Goal: Task Accomplishment & Management: Manage account settings

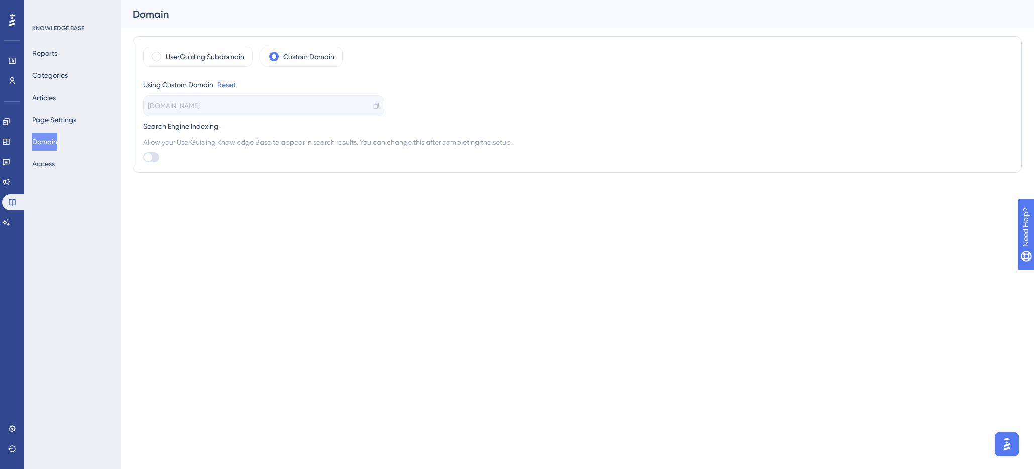
drag, startPoint x: 0, startPoint y: 0, endPoint x: 378, endPoint y: 59, distance: 382.3
click at [378, 59] on div "UserGuiding Subdomain Custom Domain" at bounding box center [577, 57] width 868 height 20
click at [10, 184] on icon at bounding box center [6, 182] width 7 height 7
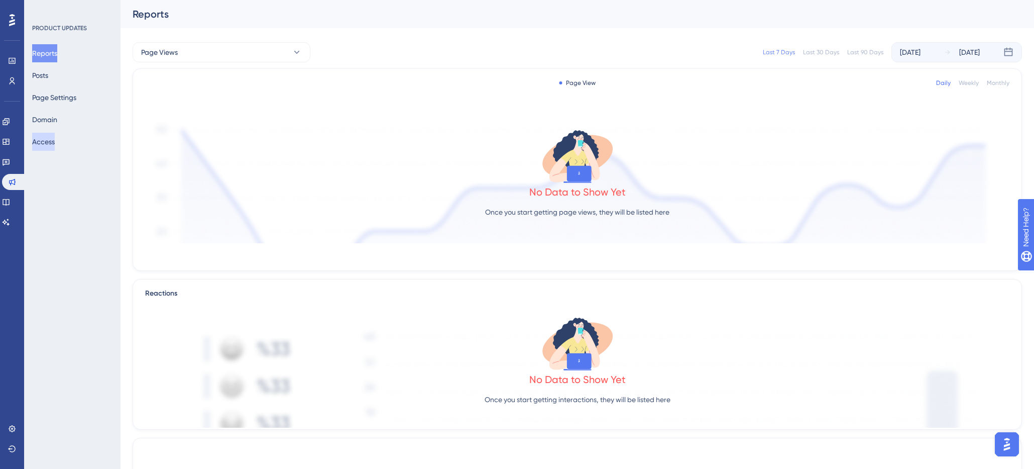
click at [55, 141] on button "Access" at bounding box center [43, 142] width 23 height 18
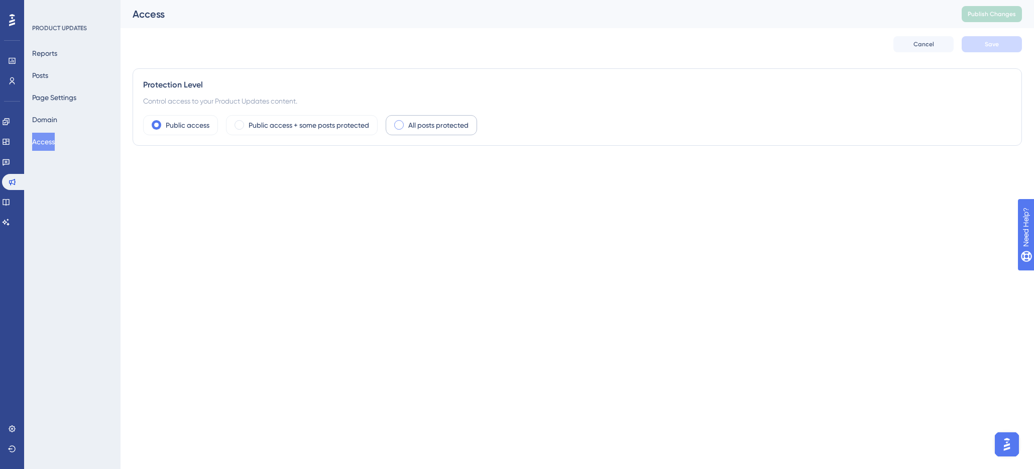
click at [415, 125] on label "All posts protected" at bounding box center [438, 125] width 60 height 12
click at [158, 169] on div at bounding box center [153, 169] width 20 height 12
click at [143, 169] on input "User Identity Verification" at bounding box center [143, 169] width 1 height 1
checkbox input "false"
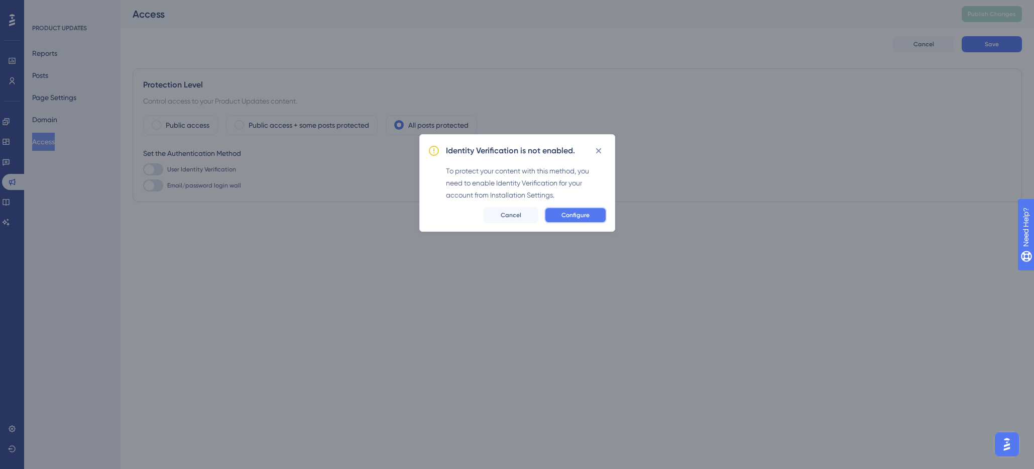
click at [579, 217] on span "Configure" at bounding box center [576, 215] width 28 height 8
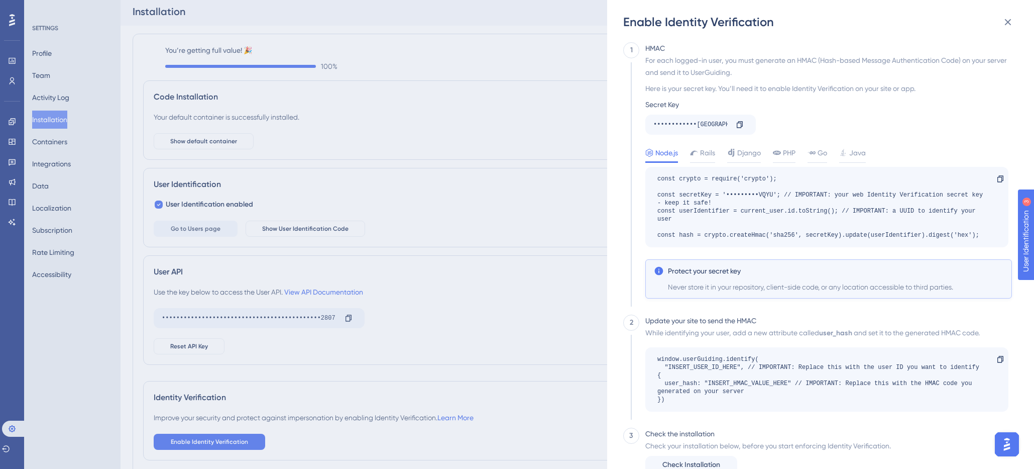
scroll to position [16, 0]
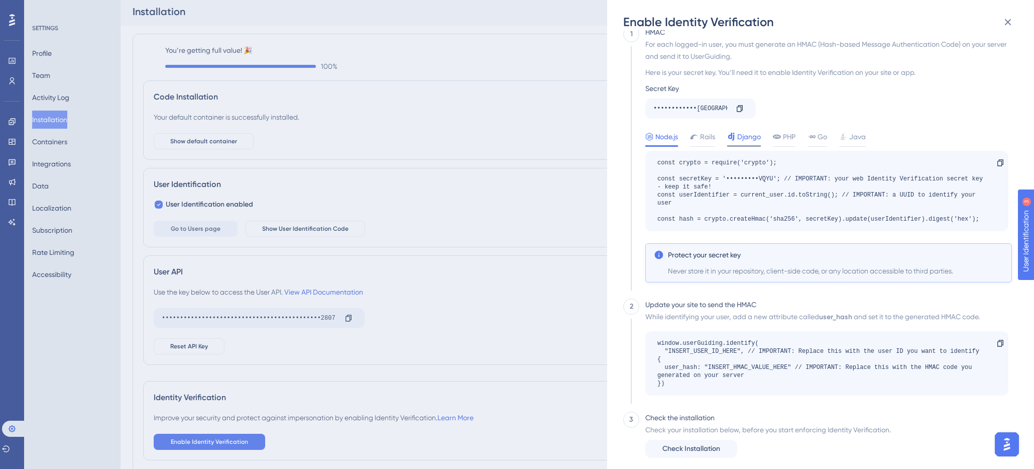
click at [747, 146] on div at bounding box center [744, 146] width 34 height 2
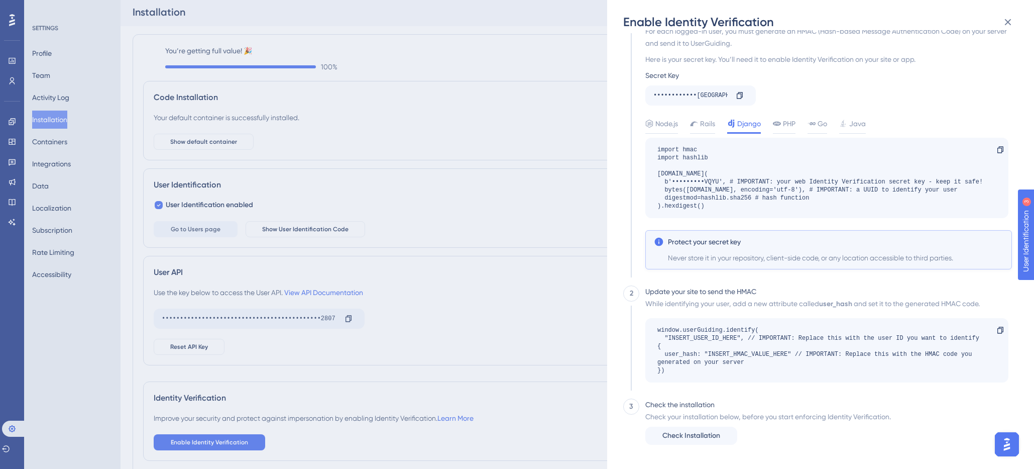
scroll to position [0, 0]
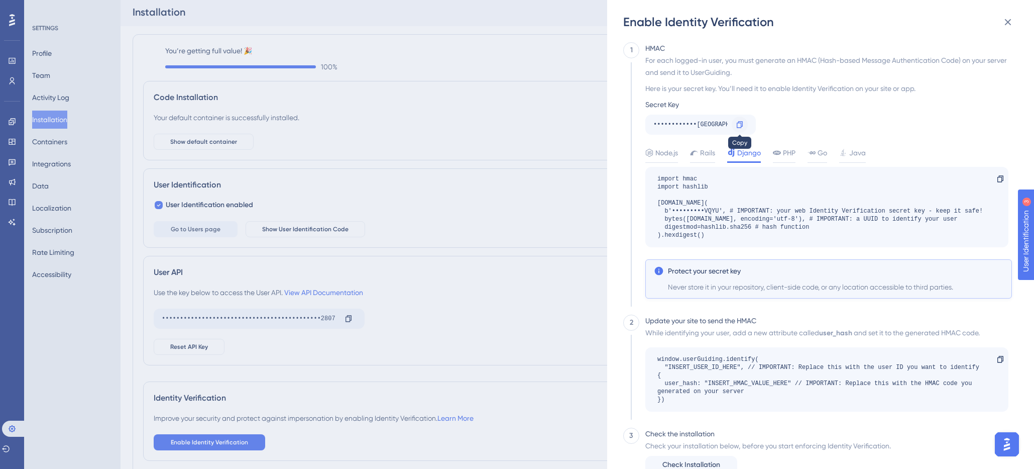
click at [742, 122] on icon at bounding box center [740, 124] width 6 height 7
click at [741, 123] on icon at bounding box center [740, 124] width 6 height 7
click at [717, 233] on div "import hmac import hashlib [DOMAIN_NAME]( b'•••••••••VQYU', # IMPORTANT: your w…" at bounding box center [820, 207] width 325 height 64
click at [713, 237] on div "import hmac import hashlib [DOMAIN_NAME]( b'•••••••••VQYU', # IMPORTANT: your w…" at bounding box center [820, 207] width 325 height 64
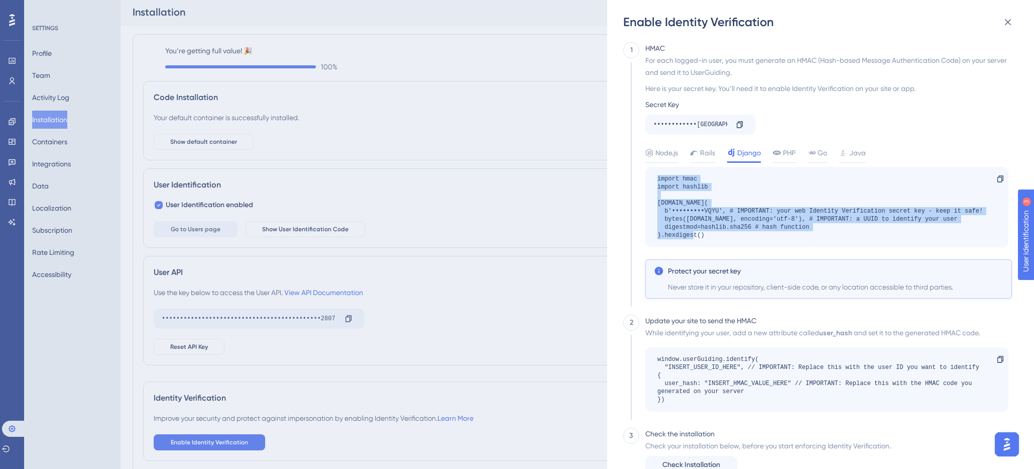
drag, startPoint x: 674, startPoint y: 221, endPoint x: 691, endPoint y: 206, distance: 22.8
click at [659, 179] on div "import hmac import hashlib [DOMAIN_NAME]( b'•••••••••VQYU', # IMPORTANT: your w…" at bounding box center [820, 207] width 325 height 64
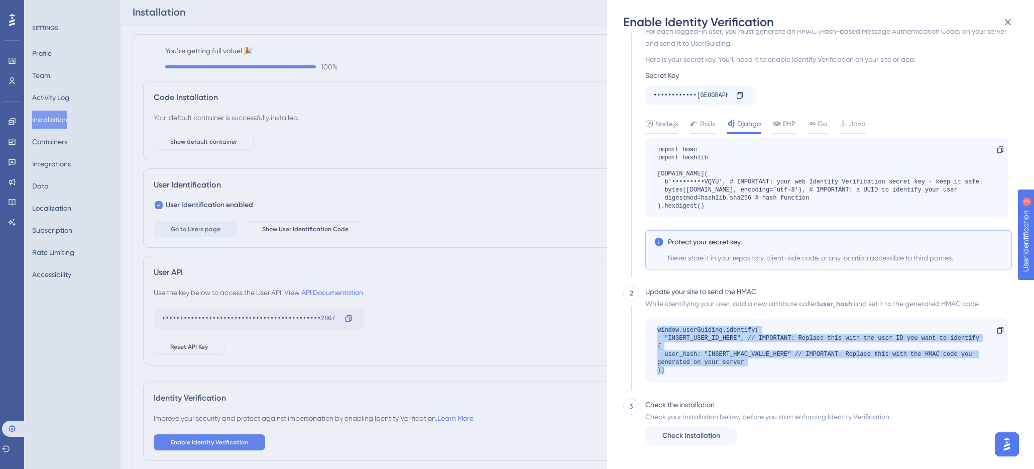
drag, startPoint x: 670, startPoint y: 374, endPoint x: 659, endPoint y: 331, distance: 44.0
click at [657, 331] on div "window.userGuiding.identify( "INSERT_USER_ID_HERE", // IMPORTANT: Replace this …" at bounding box center [826, 350] width 363 height 64
copy div "window.userGuiding.identify( "INSERT_USER_ID_HERE", // IMPORTANT: Replace this …"
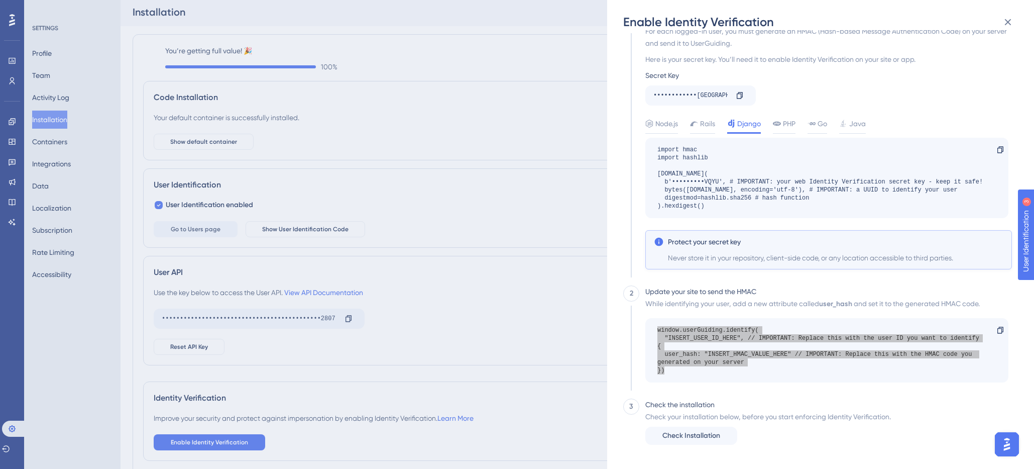
scroll to position [56, 0]
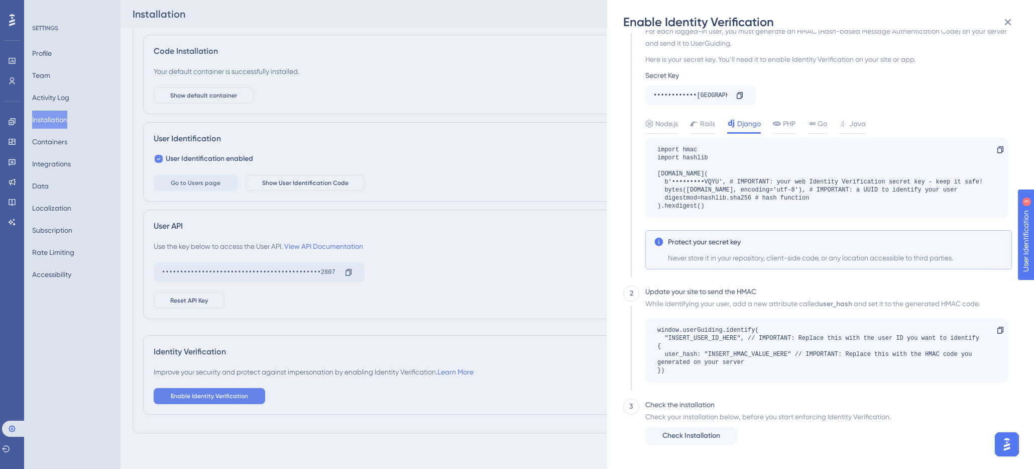
click at [210, 397] on div "Enable Identity Verification 1 HMAC For each logged-in user, you must generate …" at bounding box center [517, 234] width 1034 height 469
click at [210, 394] on div "Enable Identity Verification 1 HMAC For each logged-in user, you must generate …" at bounding box center [517, 234] width 1034 height 469
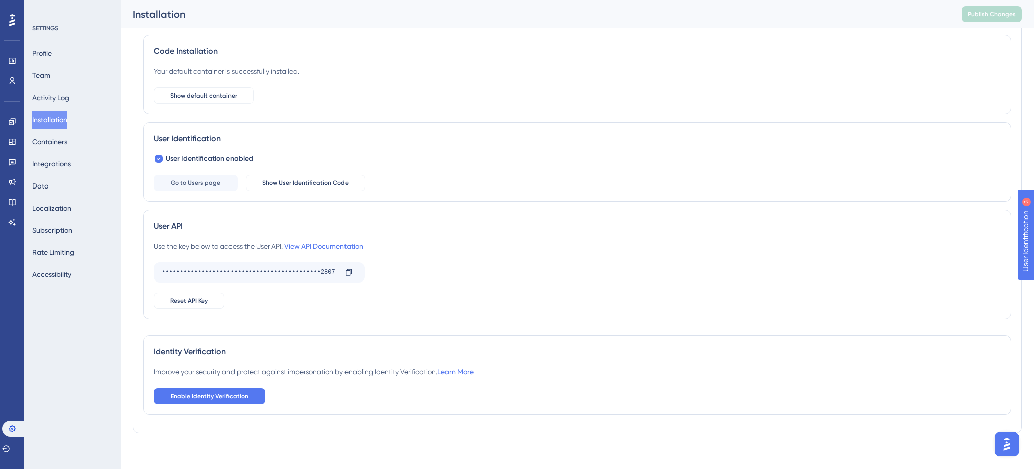
click at [293, 417] on div "You’re getting full value! 🎉 100 % Code Installation Your default container is …" at bounding box center [577, 210] width 868 height 424
click at [230, 402] on button "Enable Identity Verification" at bounding box center [210, 396] width 112 height 16
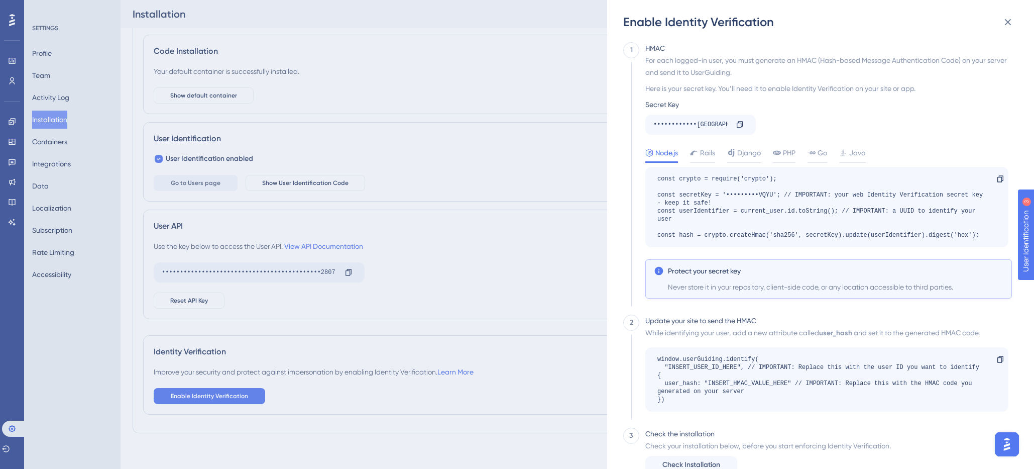
scroll to position [29, 0]
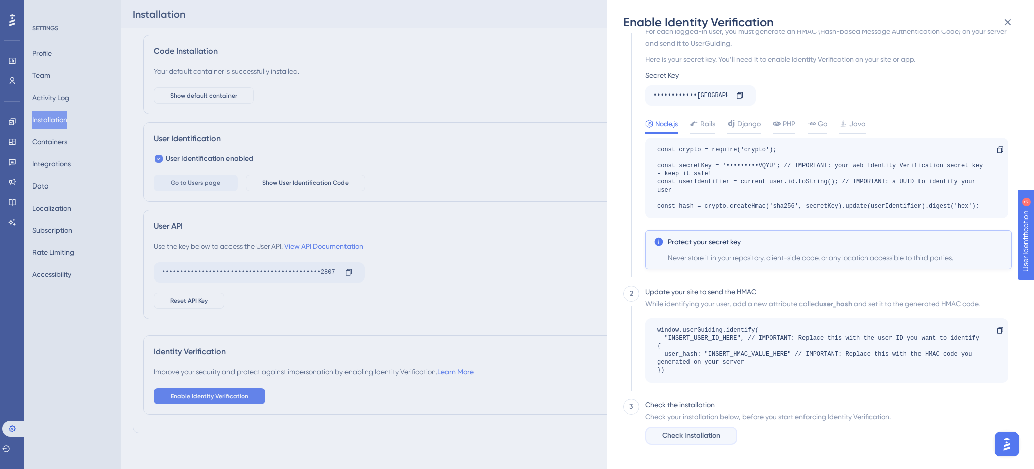
click at [692, 434] on span "Check Installation" at bounding box center [692, 435] width 58 height 12
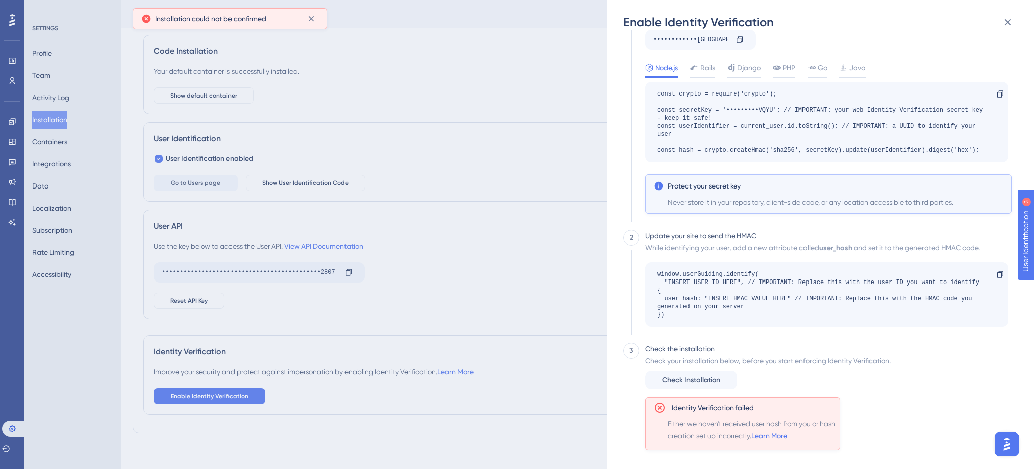
scroll to position [90, 0]
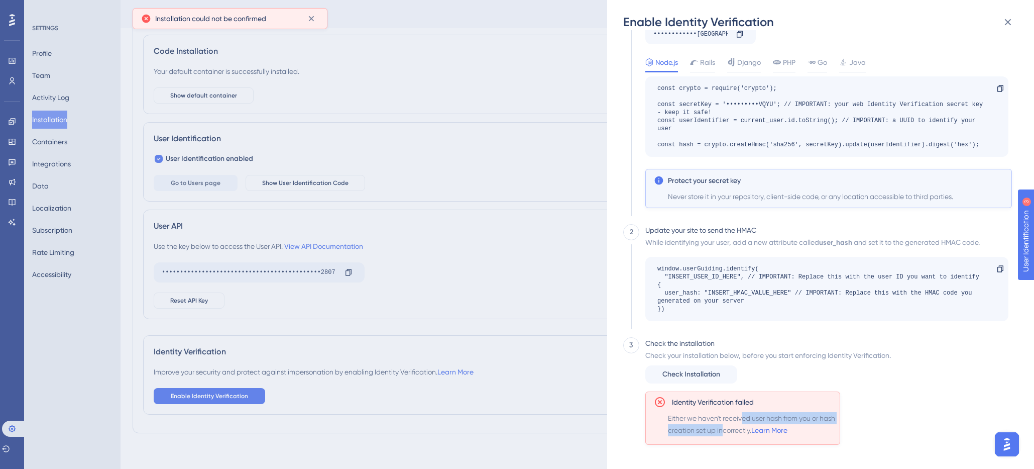
drag, startPoint x: 744, startPoint y: 417, endPoint x: 741, endPoint y: 431, distance: 14.5
click at [741, 431] on span "Either we haven't received user hash from you or hash creation set up incorrect…" at bounding box center [752, 424] width 168 height 24
click at [711, 376] on span "Check Installation" at bounding box center [692, 374] width 58 height 12
click at [13, 200] on div "Enable Identity Verification 1 HMAC For each logged-in user, you must generate …" at bounding box center [517, 234] width 1034 height 469
click at [12, 200] on div "Enable Identity Verification 1 HMAC For each logged-in user, you must generate …" at bounding box center [517, 234] width 1034 height 469
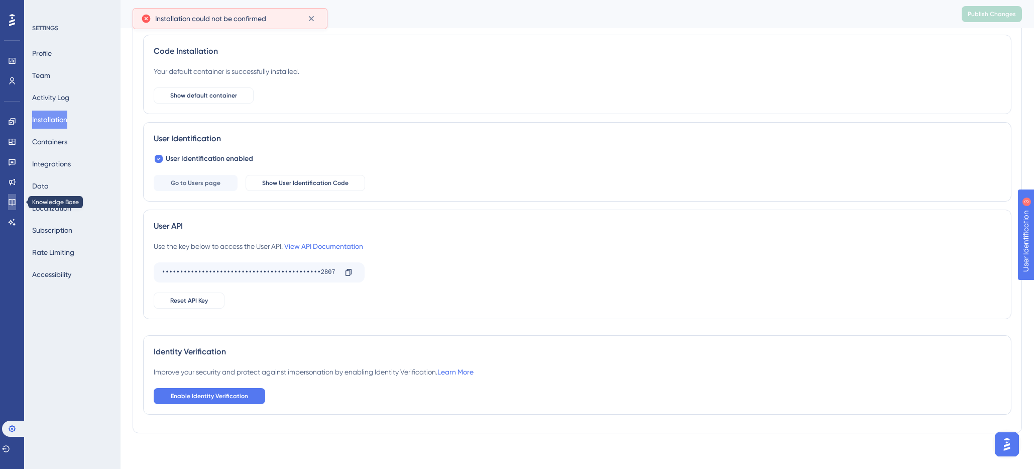
scroll to position [57, 0]
click at [14, 200] on icon at bounding box center [12, 202] width 8 height 8
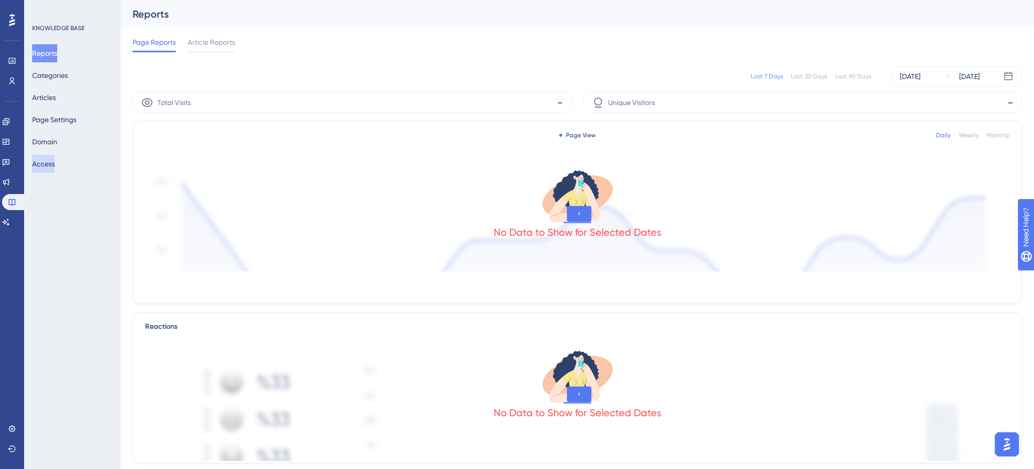
click at [55, 165] on button "Access" at bounding box center [43, 164] width 23 height 18
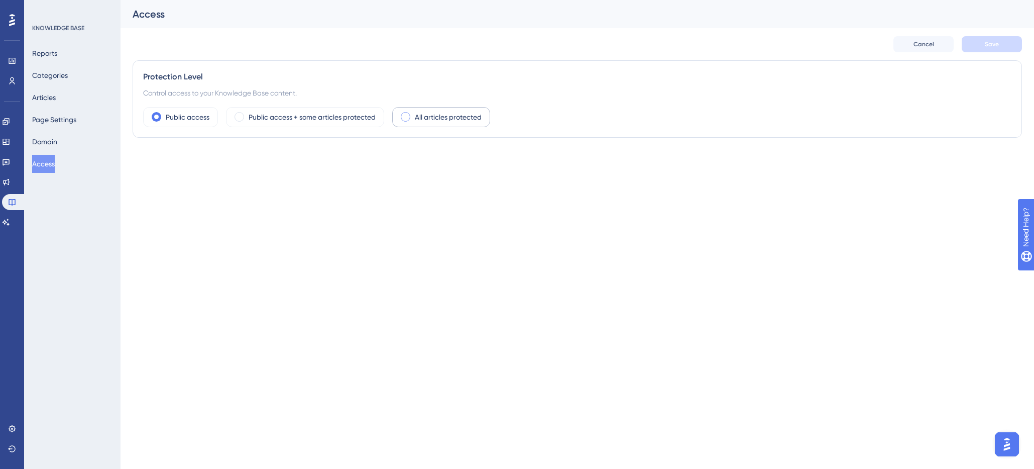
click at [415, 125] on div "All articles protected" at bounding box center [441, 117] width 98 height 20
click at [157, 161] on div at bounding box center [153, 161] width 20 height 12
click at [143, 161] on input "User Identity Verification" at bounding box center [143, 161] width 1 height 1
checkbox input "false"
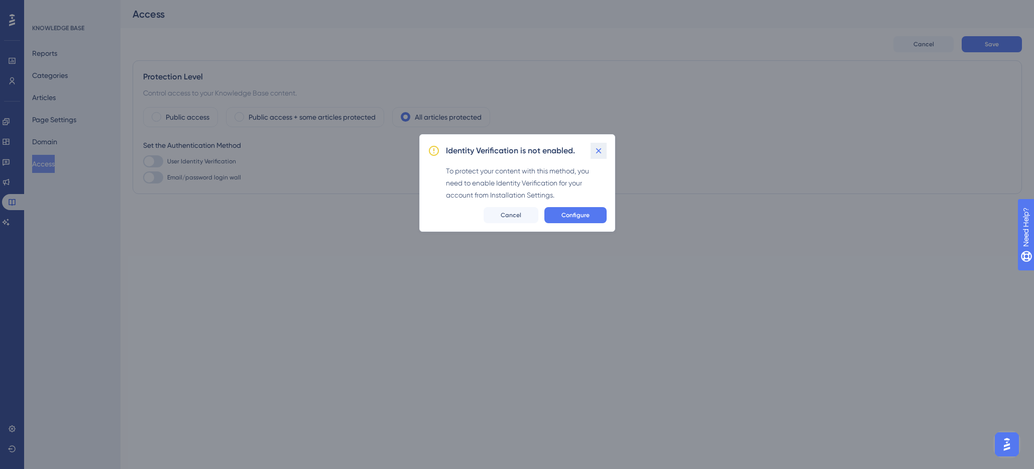
click at [599, 148] on icon at bounding box center [599, 151] width 10 height 10
